Goal: Check status: Check status

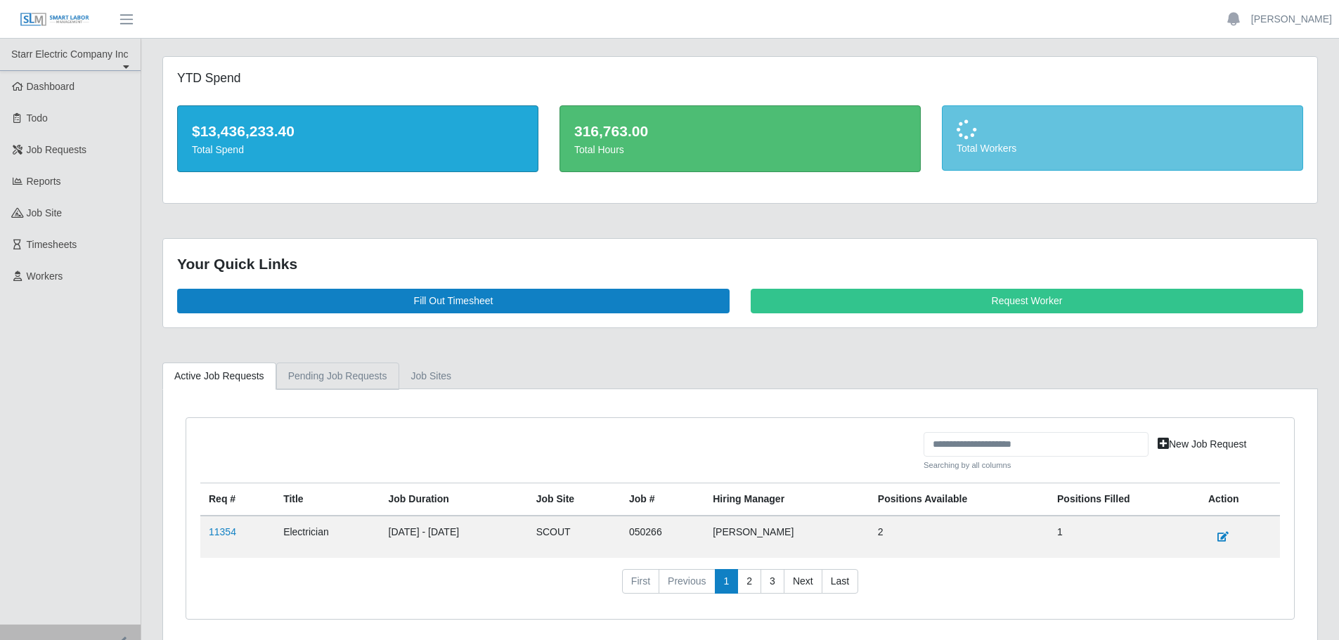
click at [337, 380] on link "Pending Job Requests" at bounding box center [337, 376] width 123 height 27
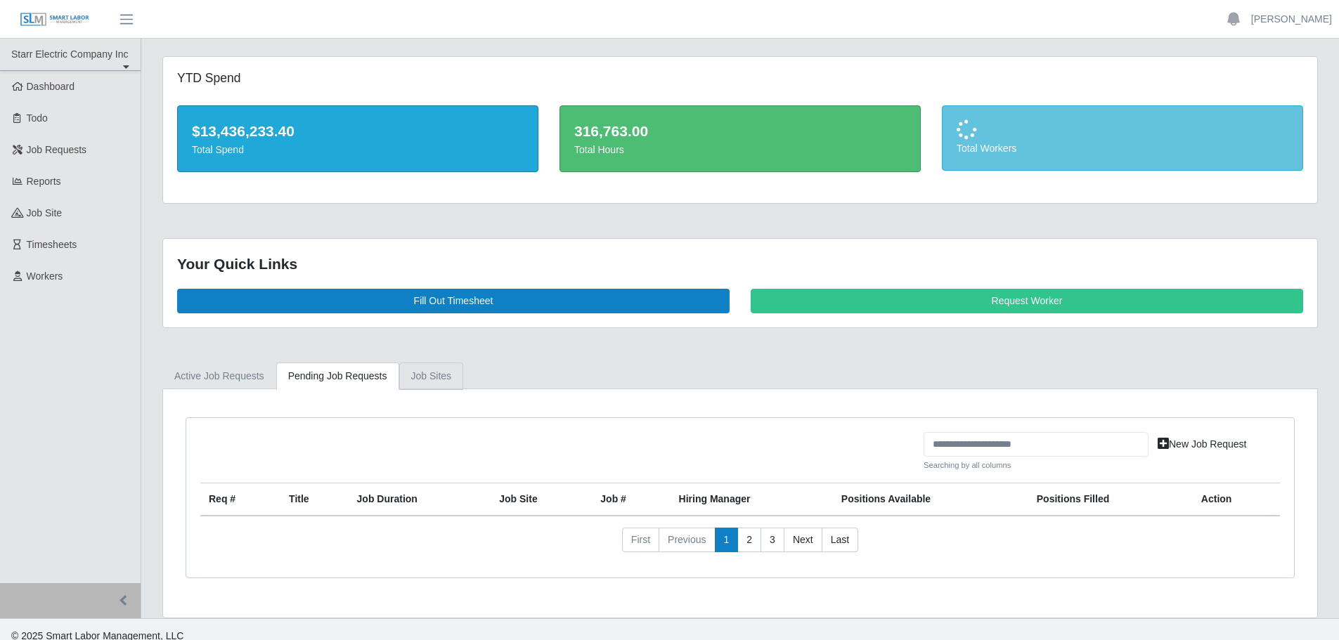
click at [405, 374] on link "job sites" at bounding box center [431, 376] width 65 height 27
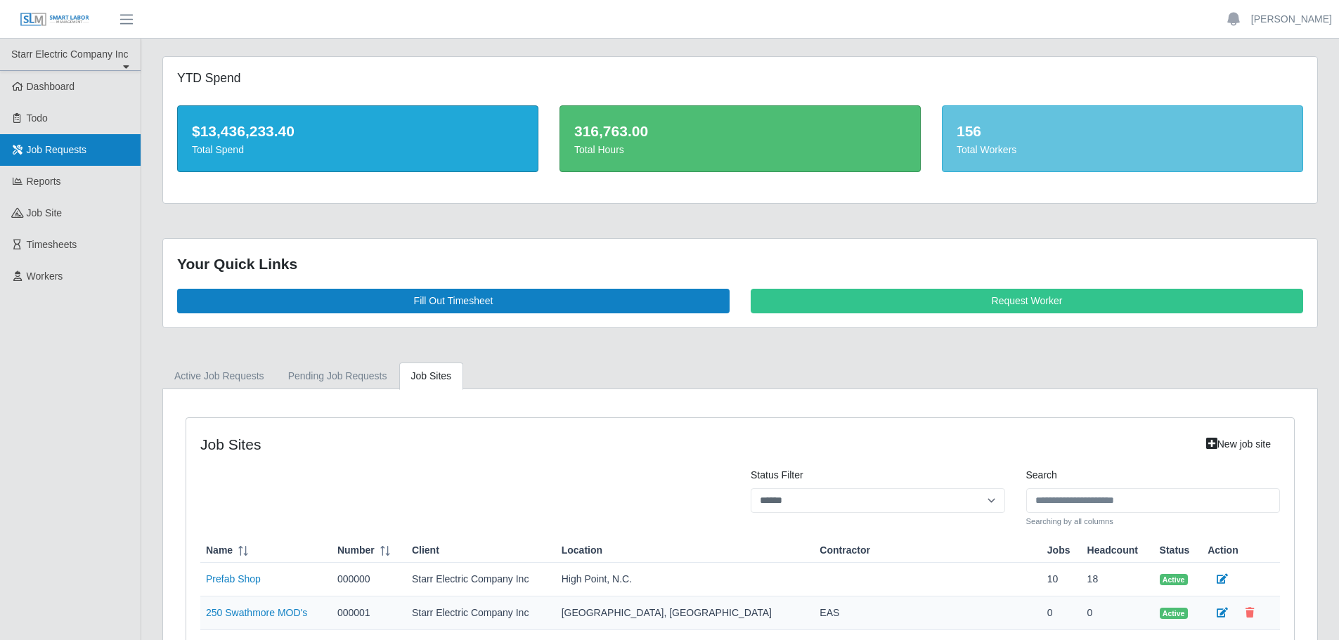
click at [79, 153] on span "Job Requests" at bounding box center [57, 149] width 60 height 11
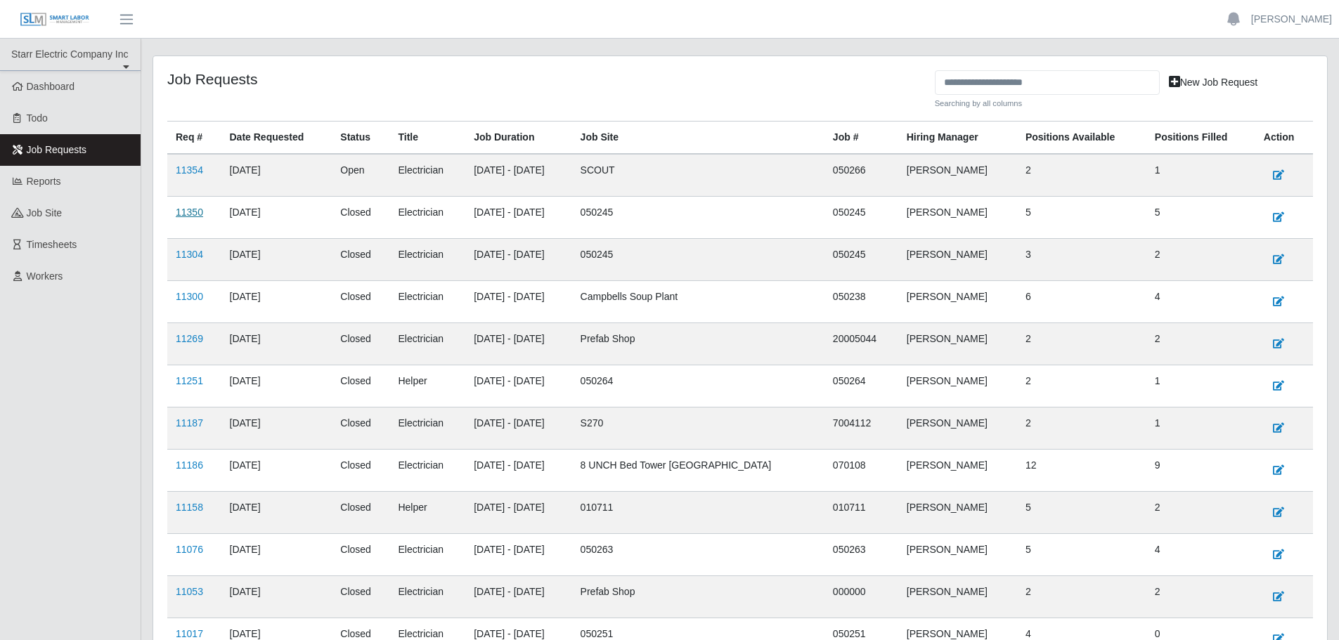
click at [200, 210] on link "11350" at bounding box center [189, 212] width 27 height 11
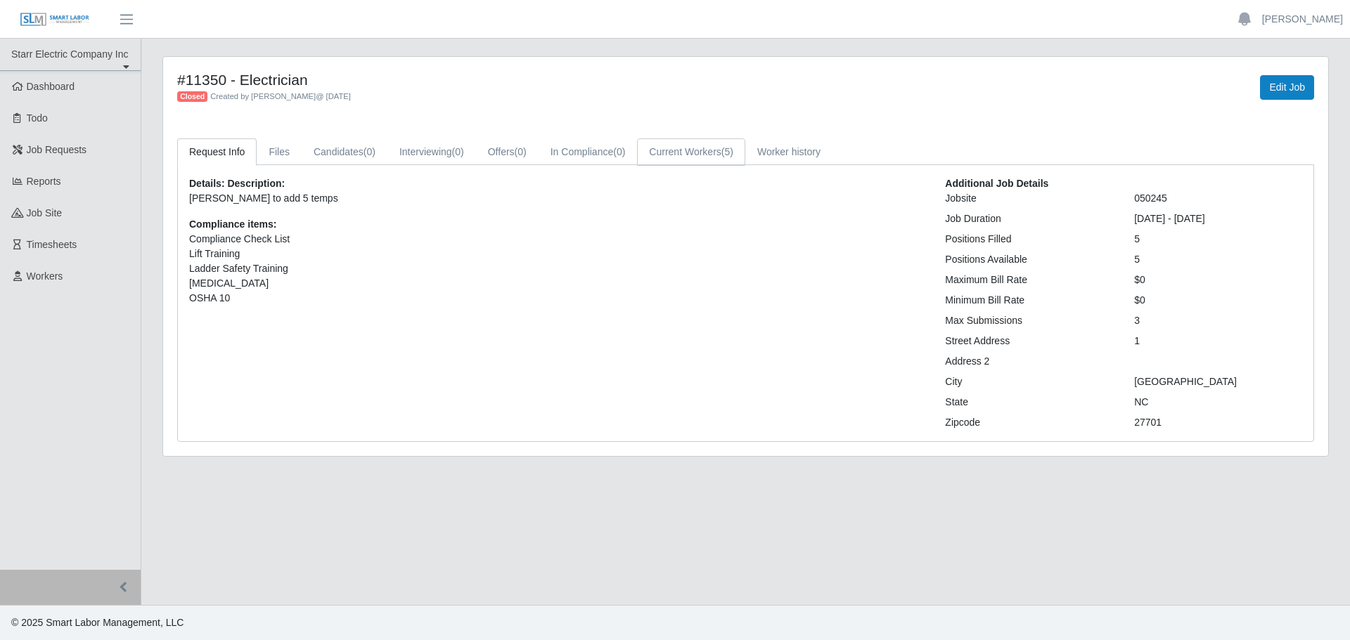
click at [699, 153] on link "Current Workers (5)" at bounding box center [691, 151] width 108 height 27
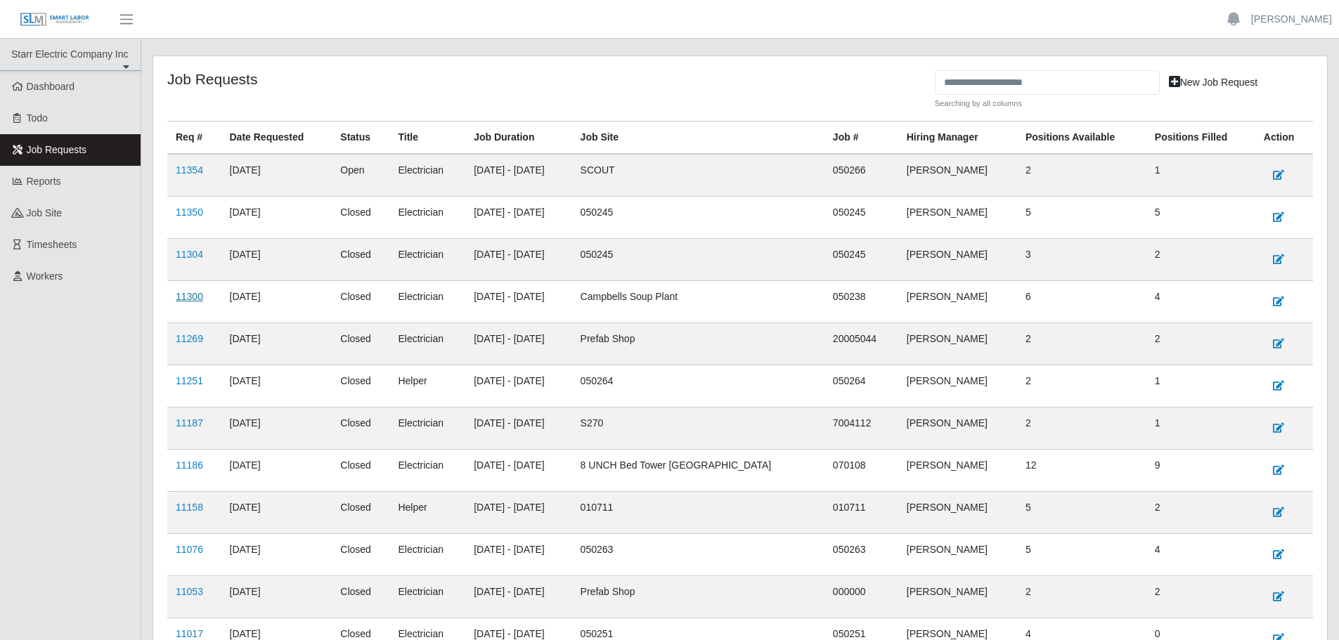
click at [196, 295] on link "11300" at bounding box center [189, 296] width 27 height 11
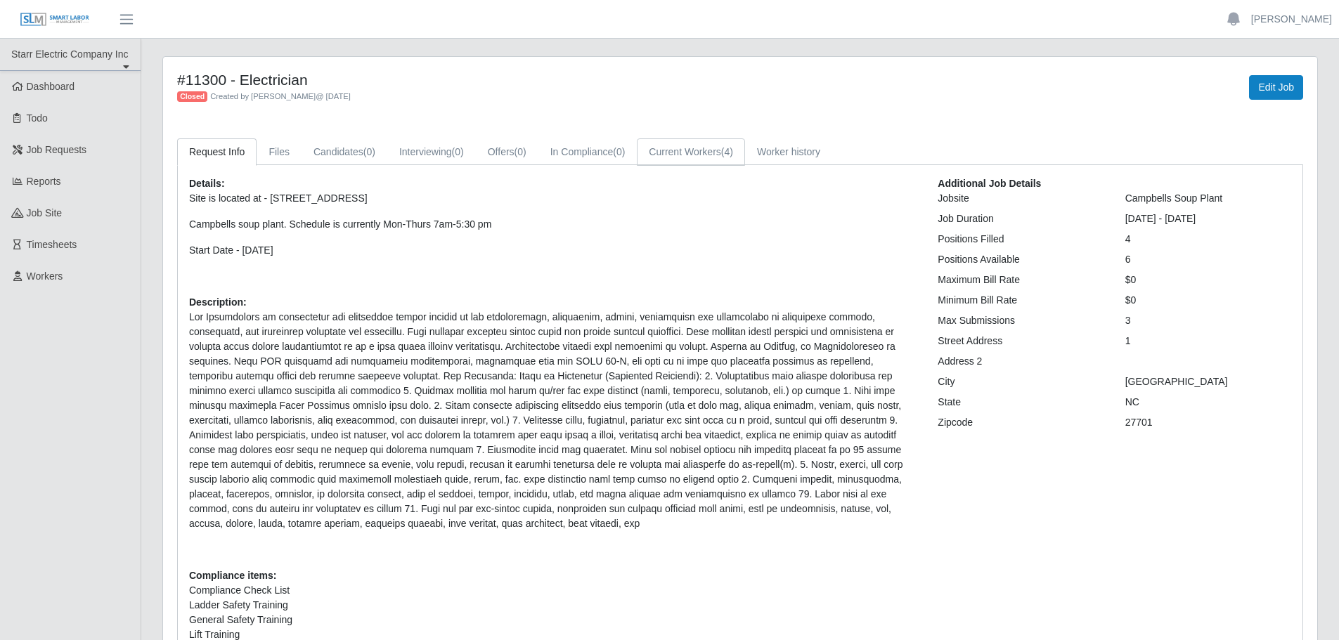
click at [679, 153] on link "Current Workers (4)" at bounding box center [691, 151] width 108 height 27
